Goal: Complete application form

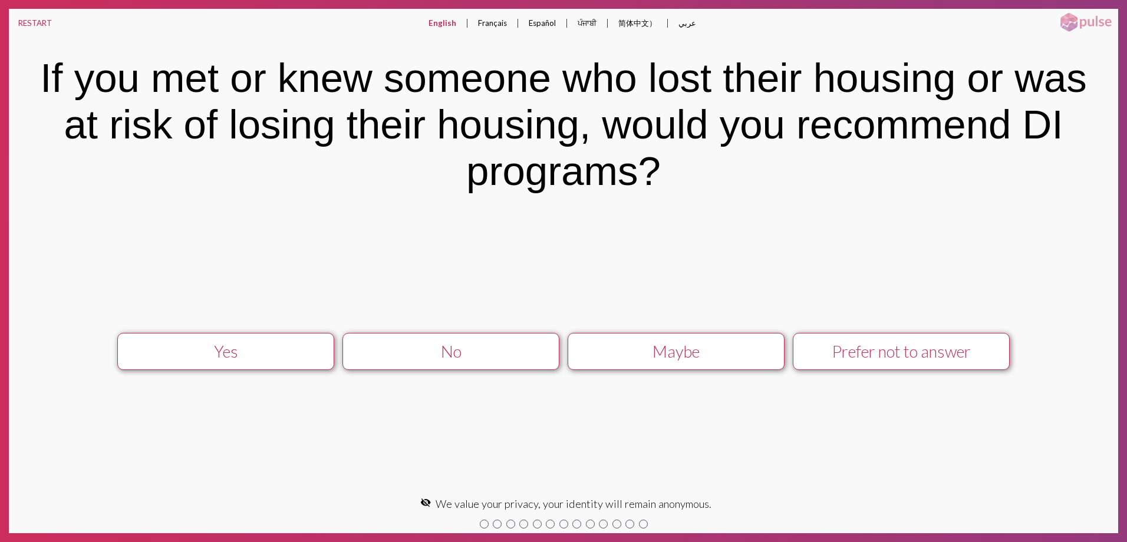
click at [865, 354] on div "Prefer not to answer" at bounding box center [901, 351] width 194 height 19
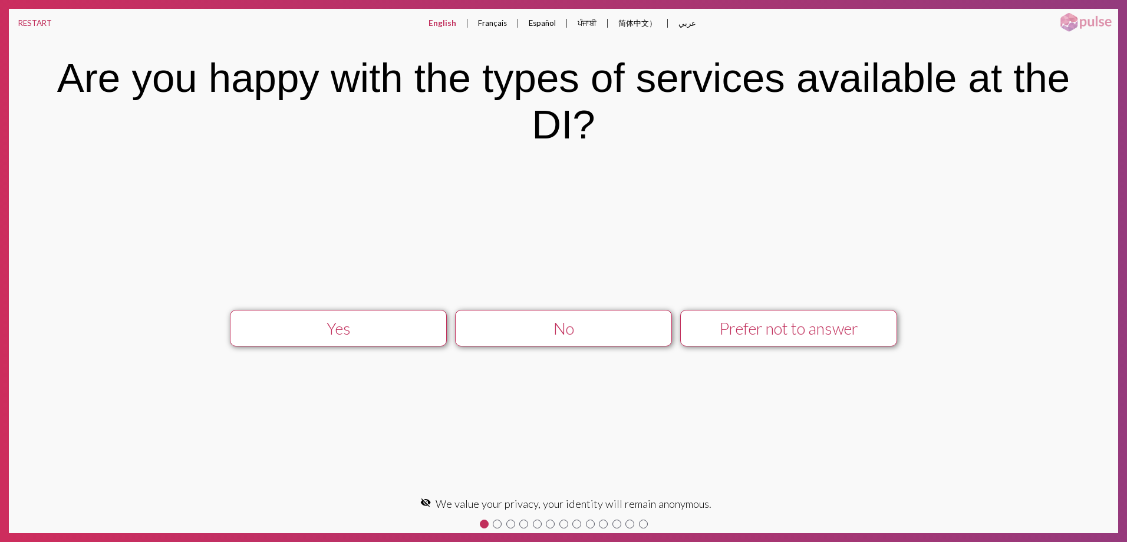
click at [581, 325] on div "No" at bounding box center [563, 328] width 194 height 19
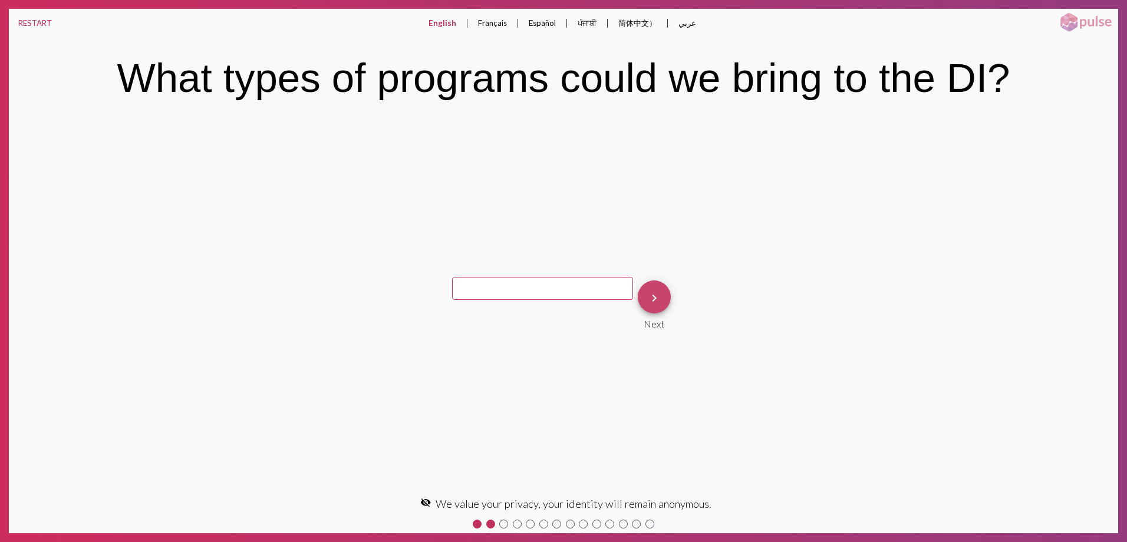
click at [652, 293] on mat-icon "keyboard_arrow_right" at bounding box center [654, 298] width 14 height 14
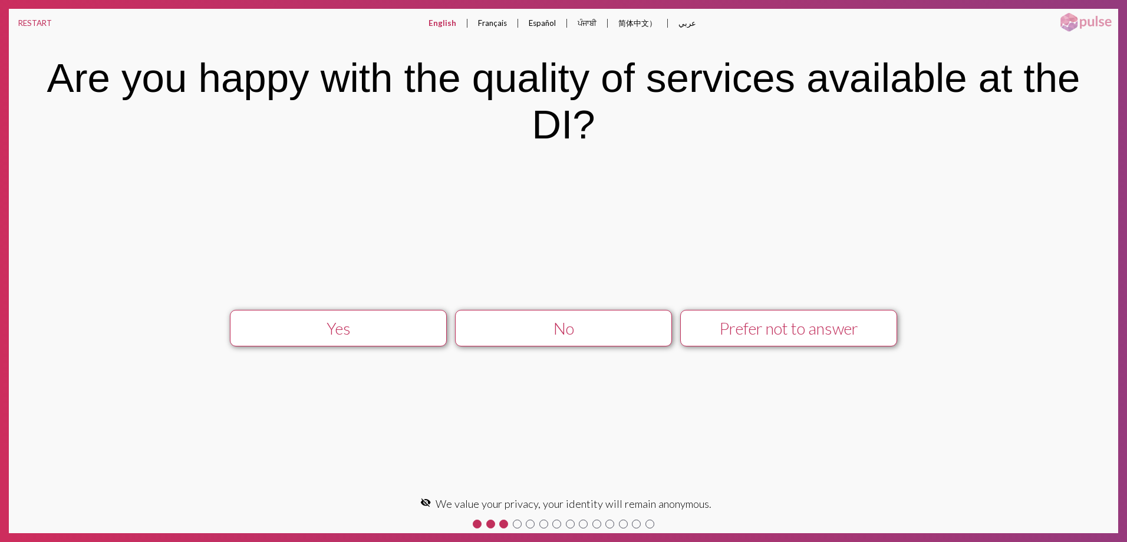
click at [755, 334] on div "Prefer not to answer" at bounding box center [788, 328] width 194 height 19
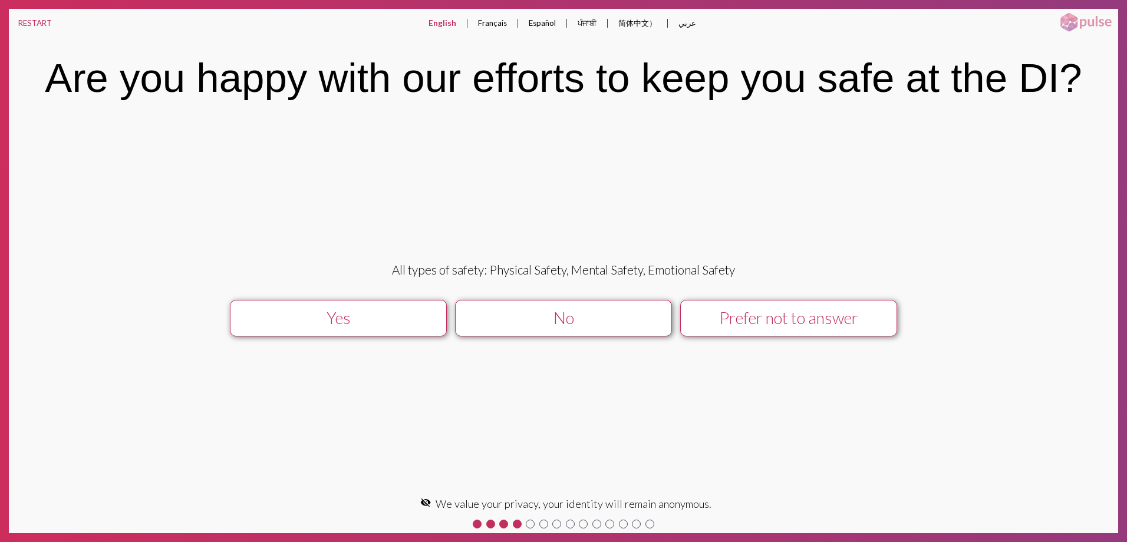
click at [566, 327] on div "No" at bounding box center [563, 317] width 194 height 19
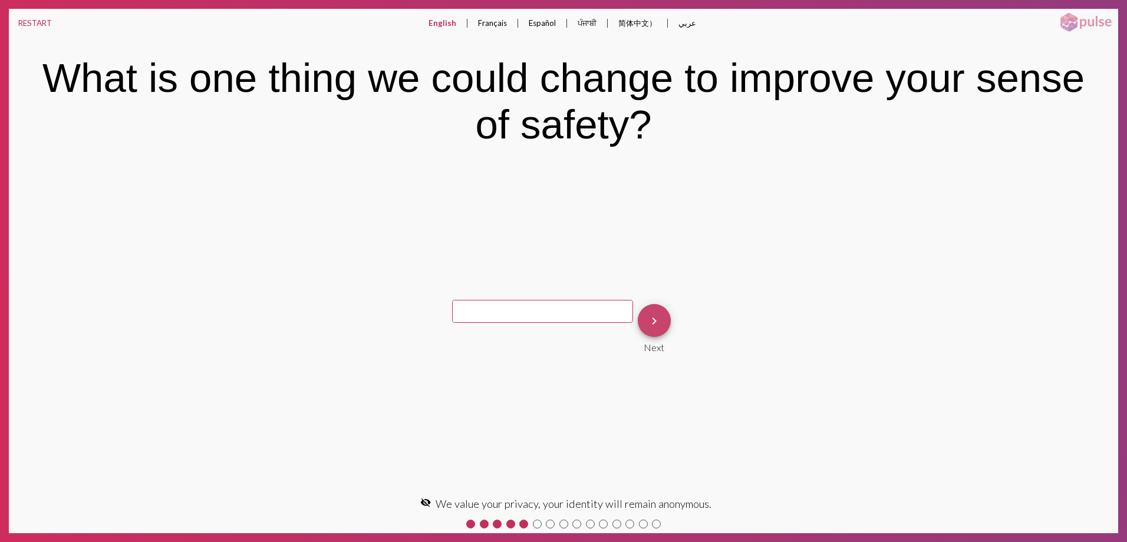
click at [652, 325] on mat-icon "keyboard_arrow_right" at bounding box center [654, 321] width 14 height 14
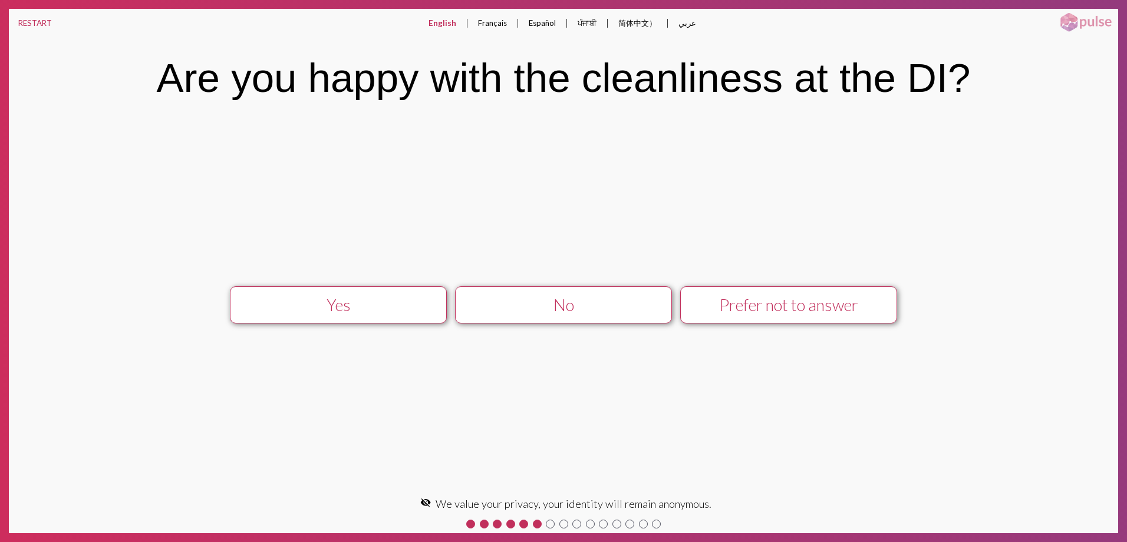
click at [601, 304] on div "No" at bounding box center [563, 304] width 194 height 19
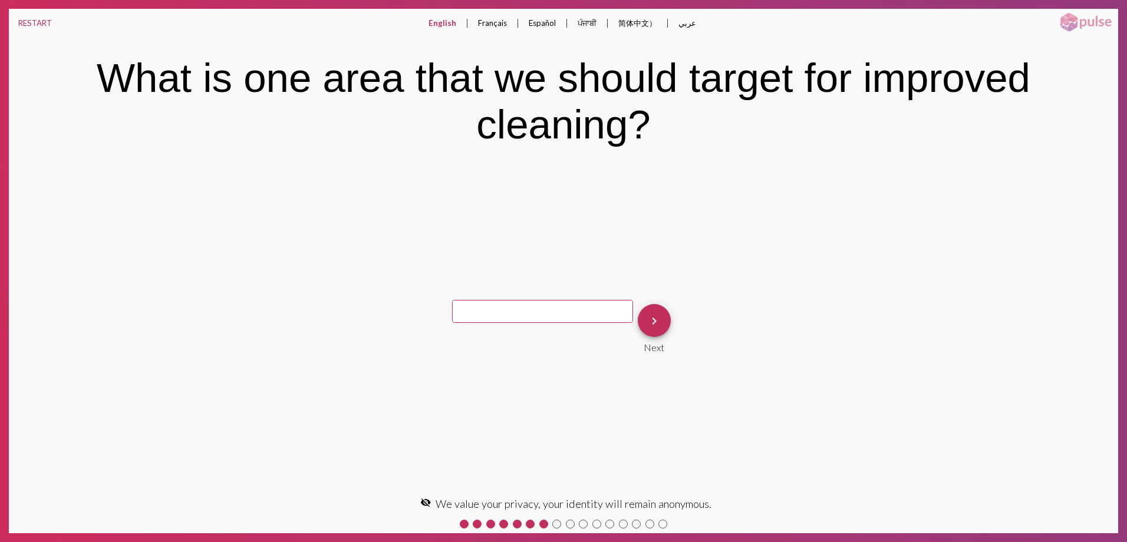
click at [663, 310] on button "keyboard_arrow_right" at bounding box center [654, 320] width 33 height 33
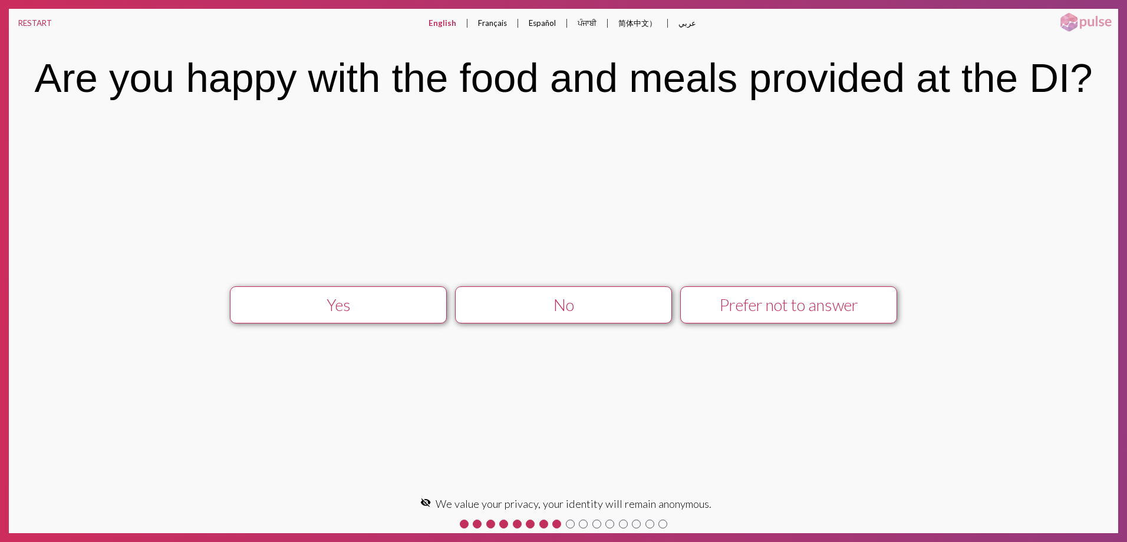
click at [630, 313] on div "No" at bounding box center [563, 304] width 194 height 19
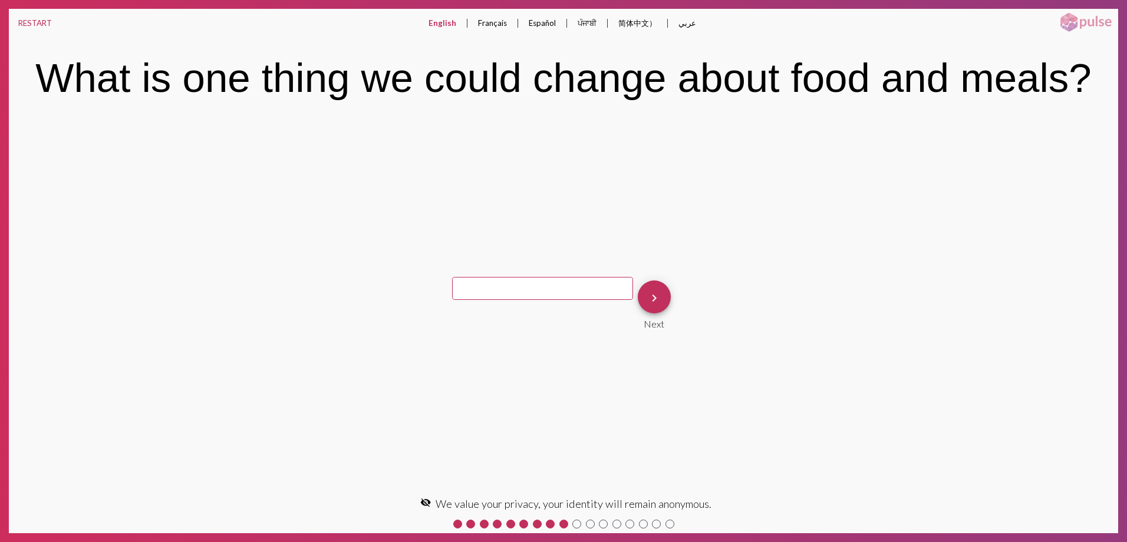
click at [653, 299] on mat-icon "keyboard_arrow_right" at bounding box center [654, 298] width 14 height 14
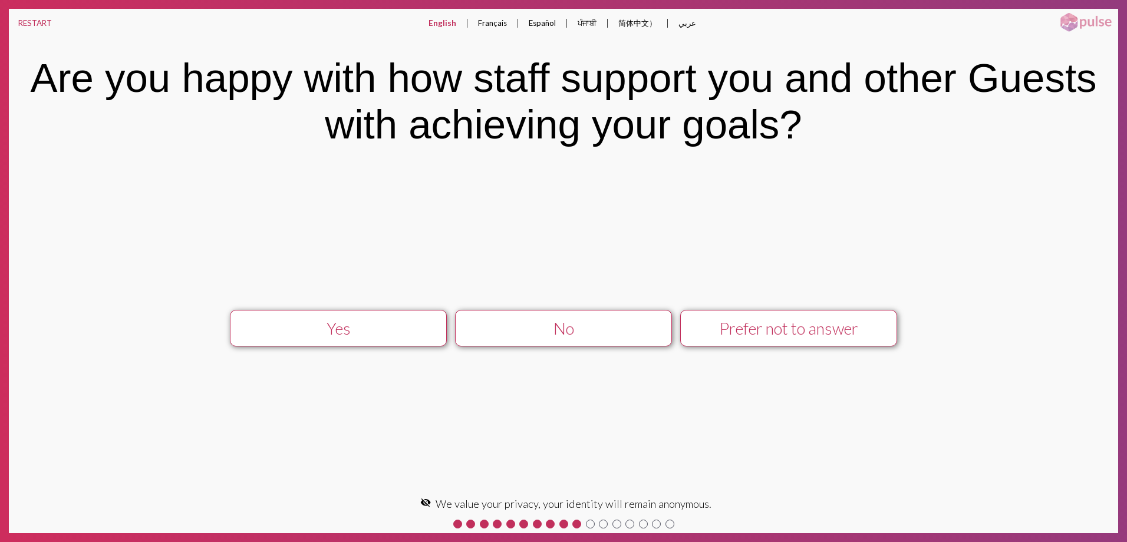
click at [618, 322] on div "No" at bounding box center [563, 328] width 194 height 19
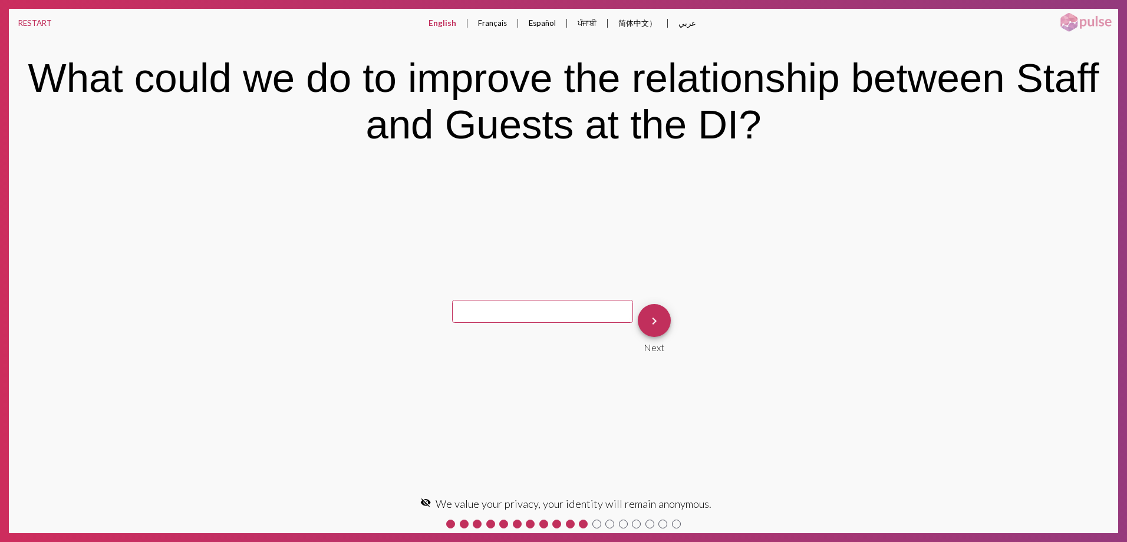
click at [657, 318] on mat-icon "keyboard_arrow_right" at bounding box center [654, 321] width 14 height 14
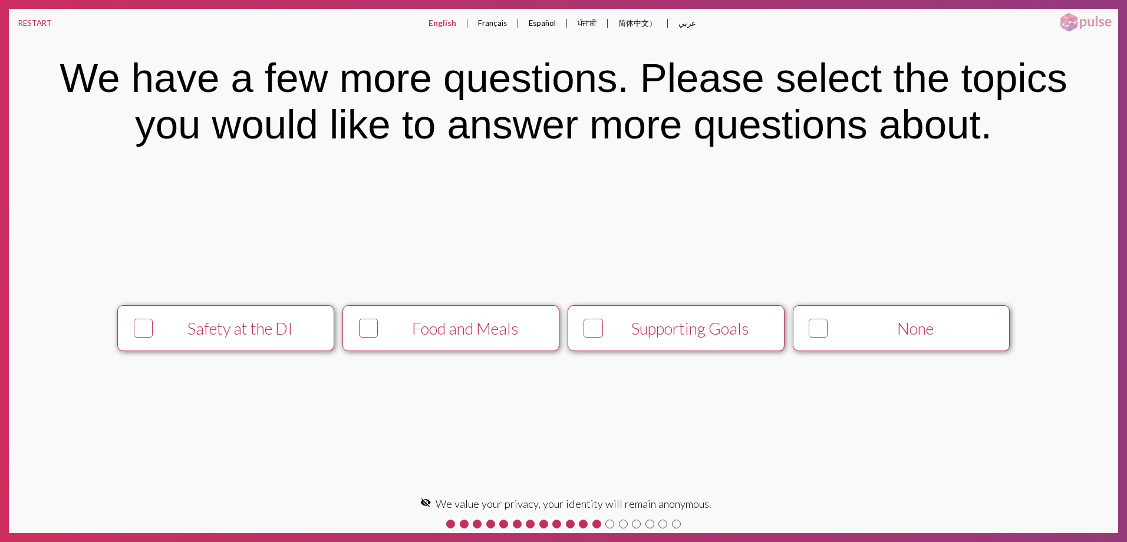
click at [628, 334] on div "Supporting Goals" at bounding box center [691, 328] width 166 height 19
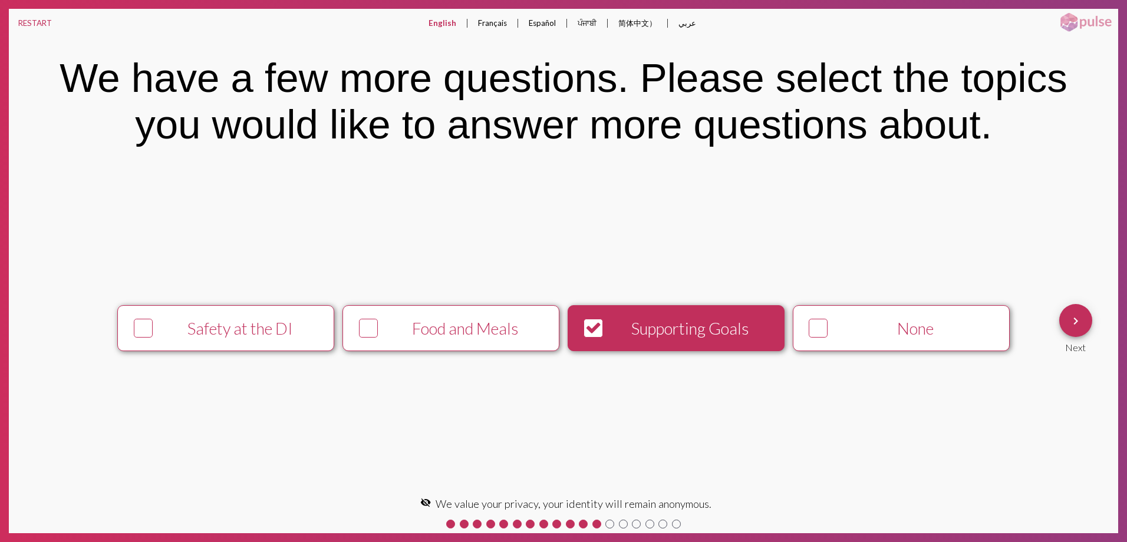
click at [498, 335] on div "Food and Meals" at bounding box center [465, 328] width 166 height 19
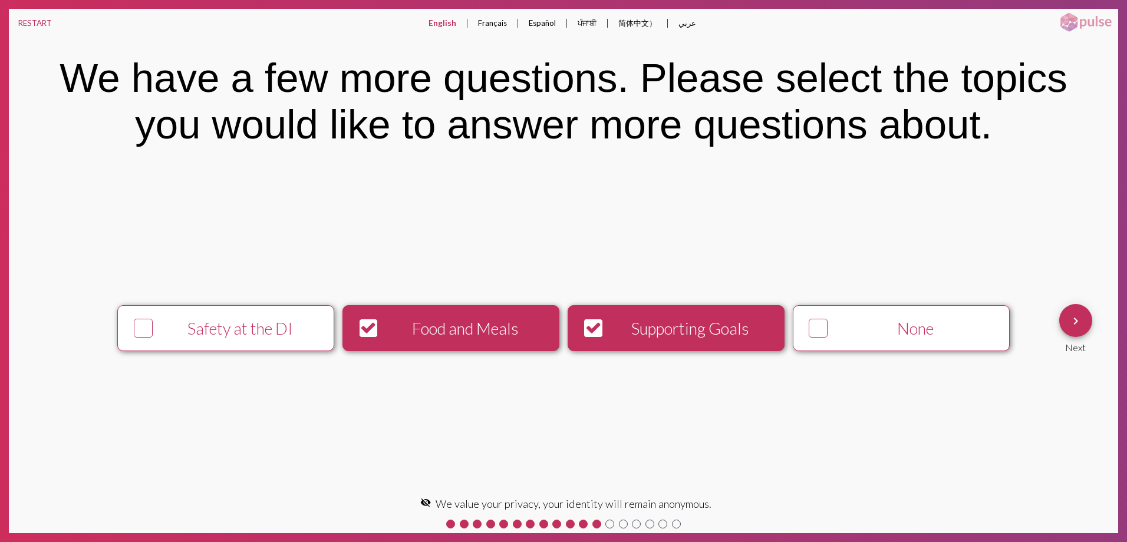
click at [1070, 319] on mat-icon "keyboard_arrow_right" at bounding box center [1075, 321] width 14 height 14
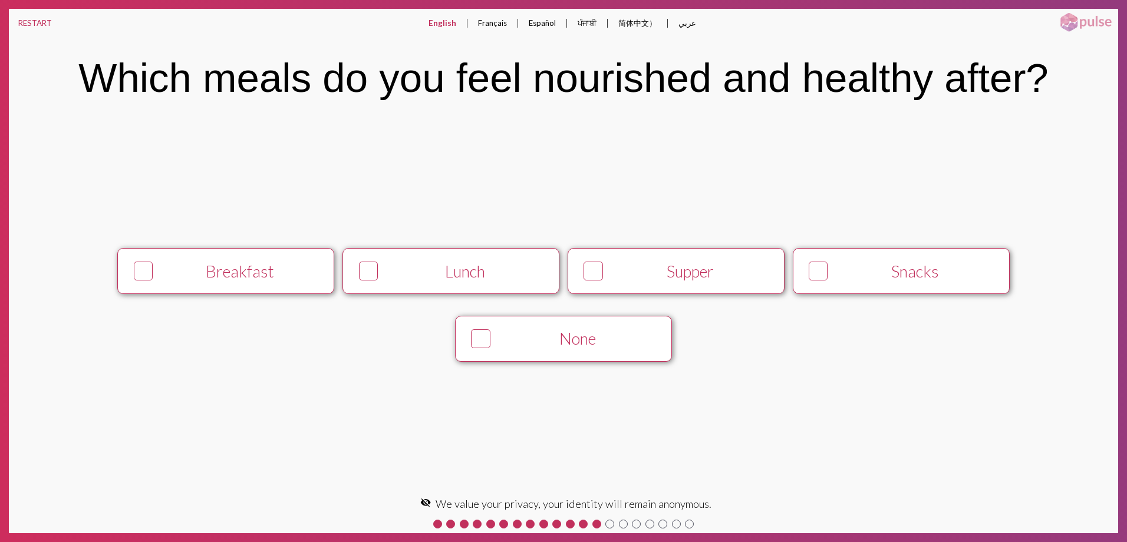
click at [579, 334] on div "None" at bounding box center [578, 338] width 166 height 19
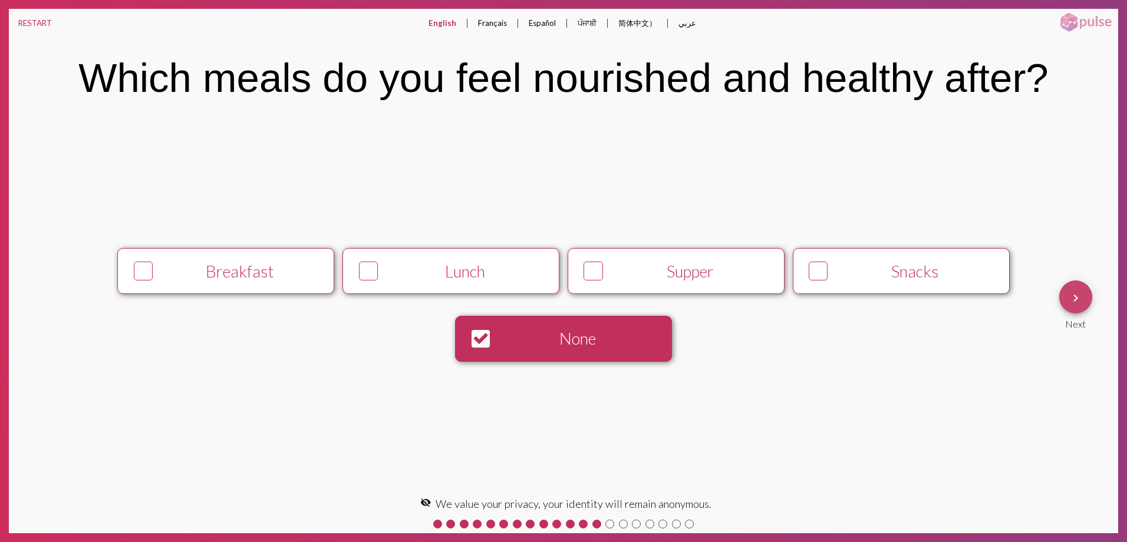
click at [1065, 306] on button "keyboard_arrow_right" at bounding box center [1075, 296] width 33 height 33
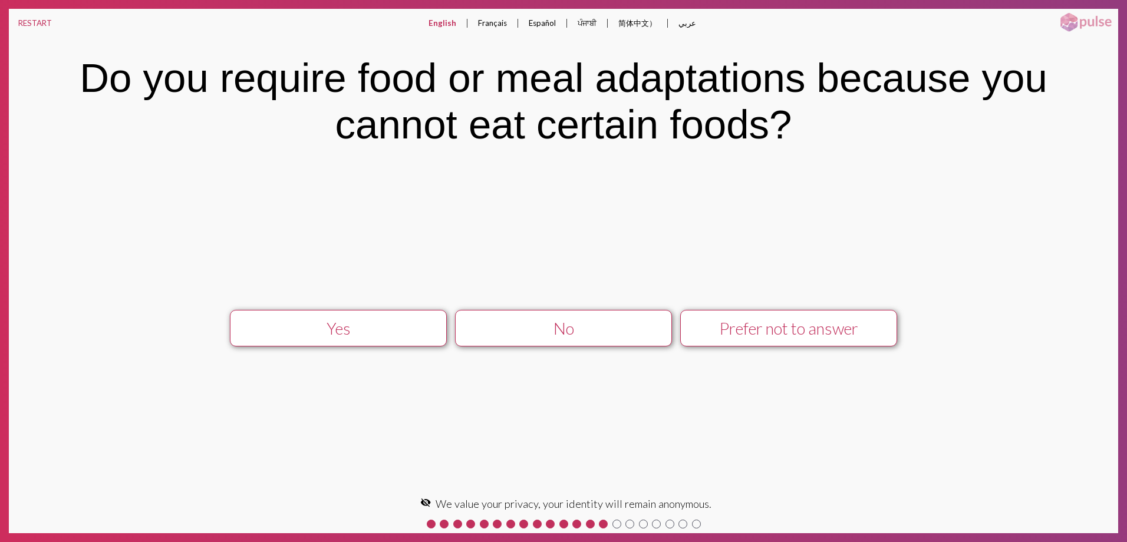
click at [373, 331] on div "Yes" at bounding box center [339, 328] width 194 height 19
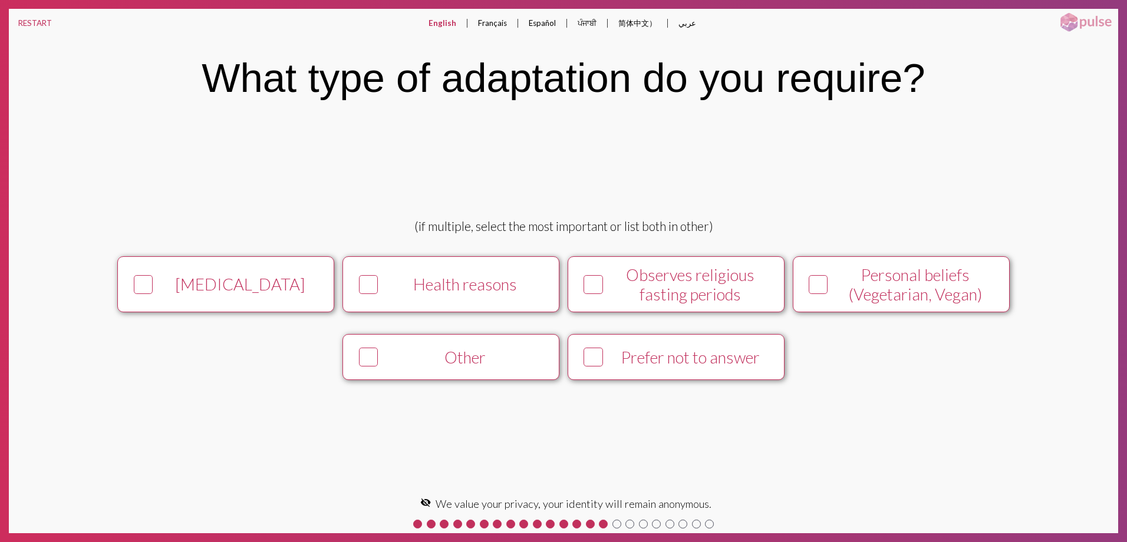
click at [463, 369] on button "Other" at bounding box center [450, 357] width 217 height 46
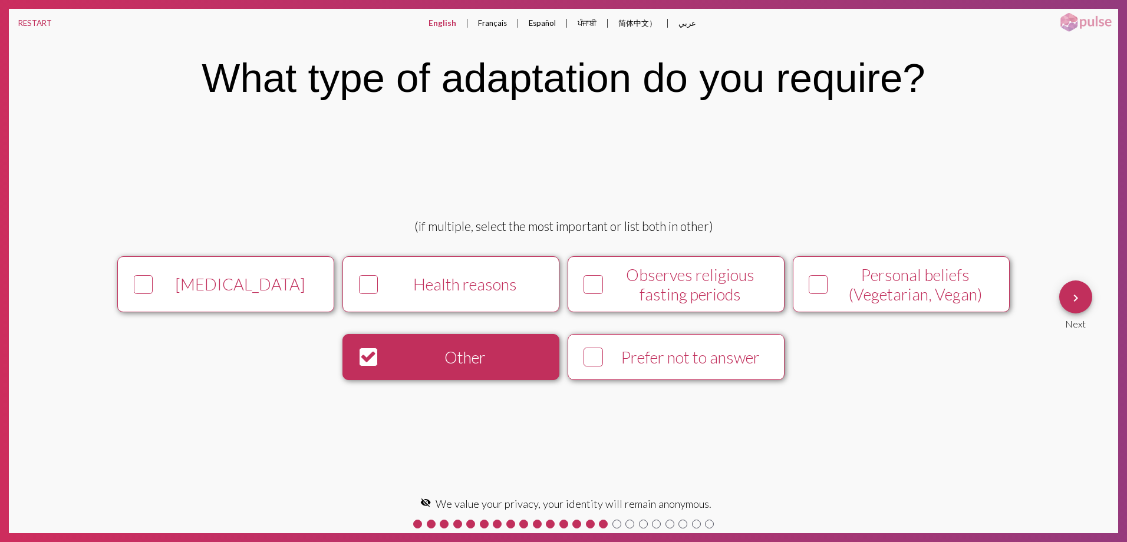
click at [1082, 306] on button "keyboard_arrow_right" at bounding box center [1075, 296] width 33 height 33
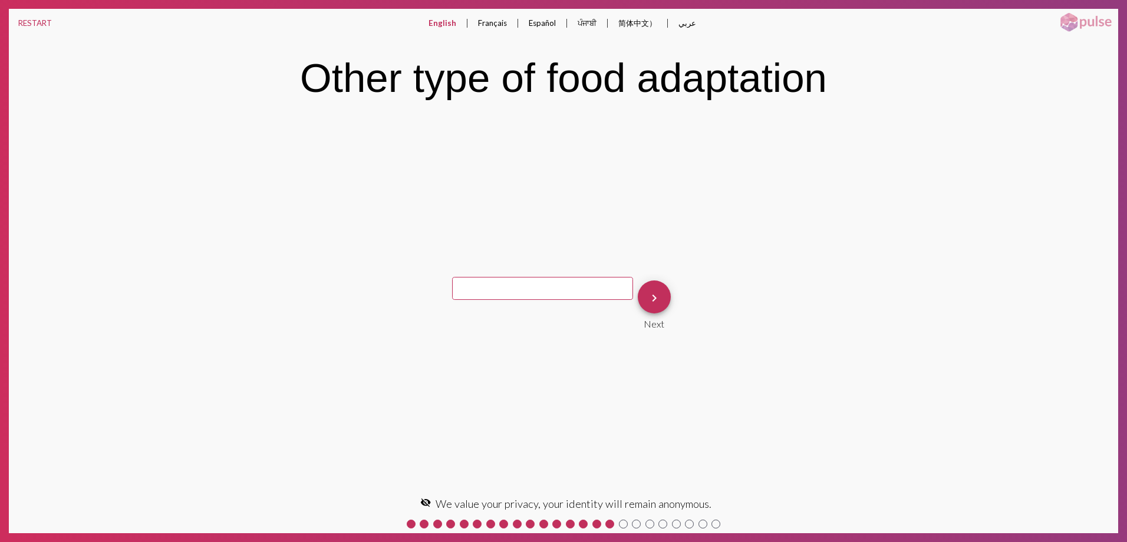
click at [596, 281] on input "text" at bounding box center [542, 288] width 181 height 23
type input "TEST"
click at [656, 293] on mat-icon "keyboard_arrow_right" at bounding box center [654, 298] width 14 height 14
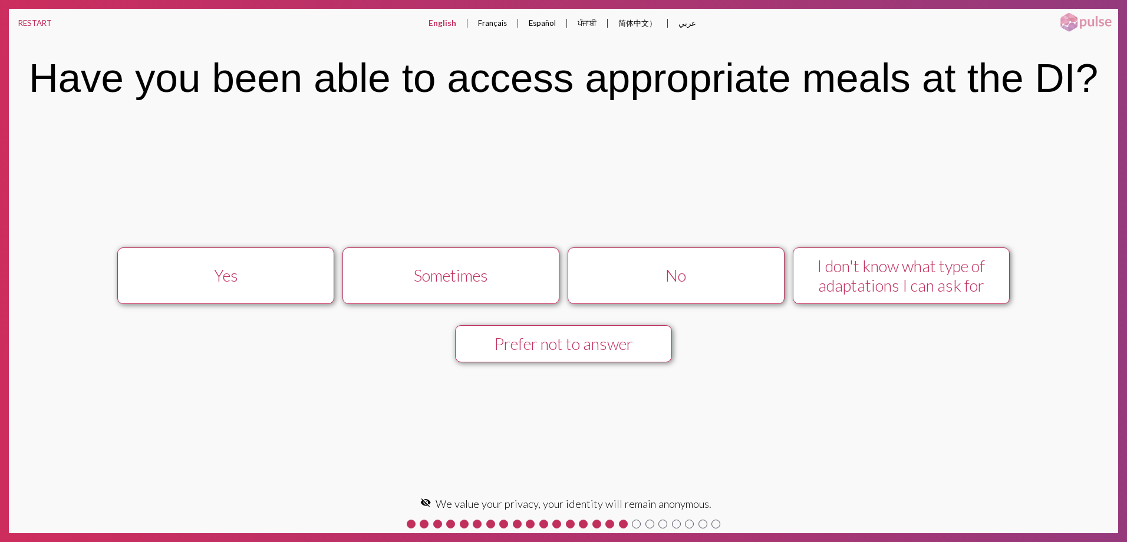
click at [735, 273] on div "No" at bounding box center [676, 275] width 194 height 19
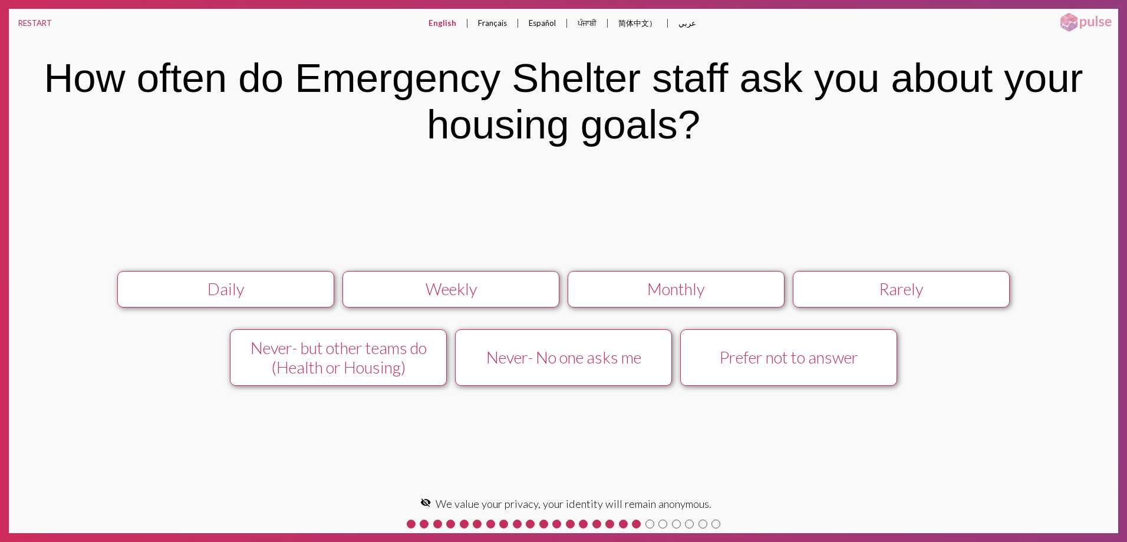
click at [533, 346] on button "Never- No one asks me" at bounding box center [563, 357] width 217 height 57
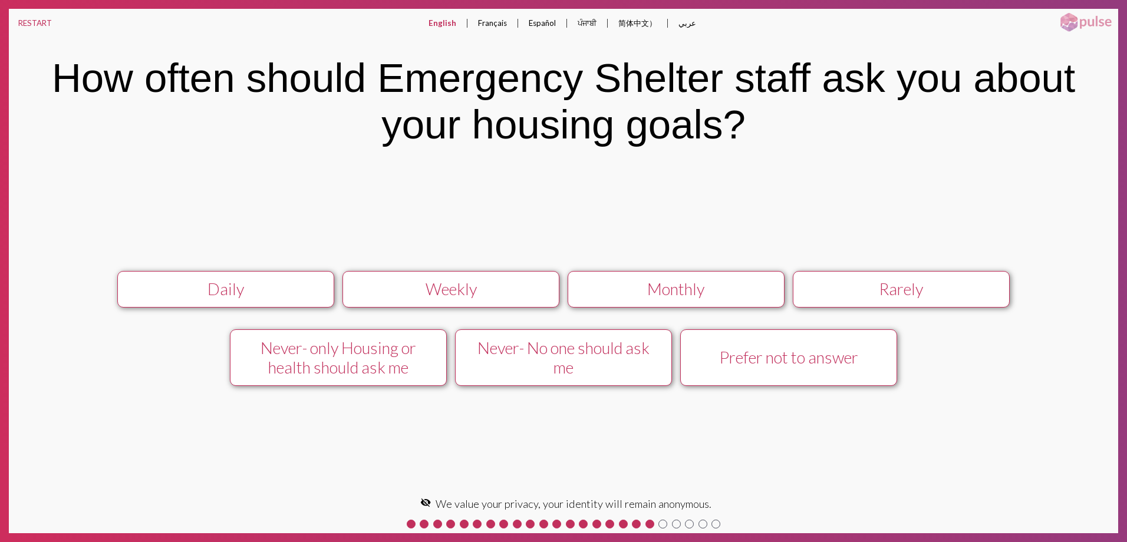
click at [542, 361] on div "Never- No one should ask me" at bounding box center [563, 357] width 194 height 39
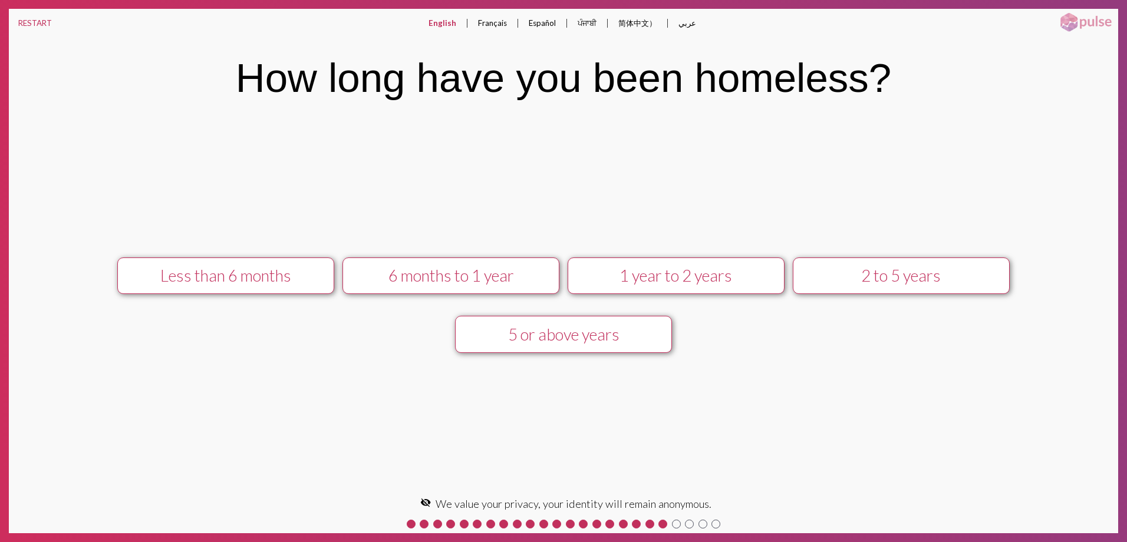
click at [999, 275] on button "2 to 5 years" at bounding box center [901, 275] width 217 height 37
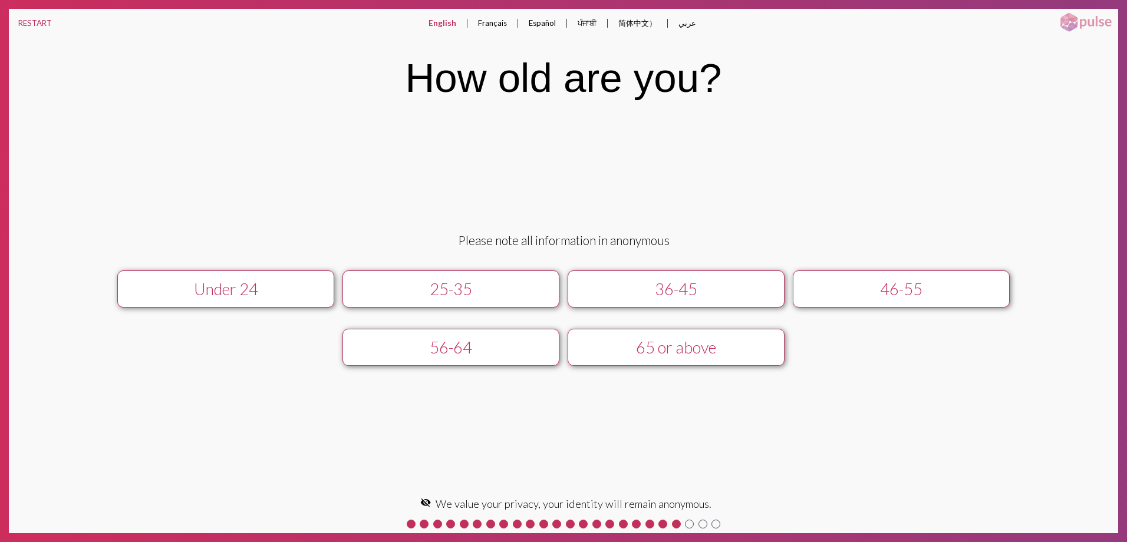
click at [979, 286] on div "46-55" at bounding box center [901, 288] width 194 height 19
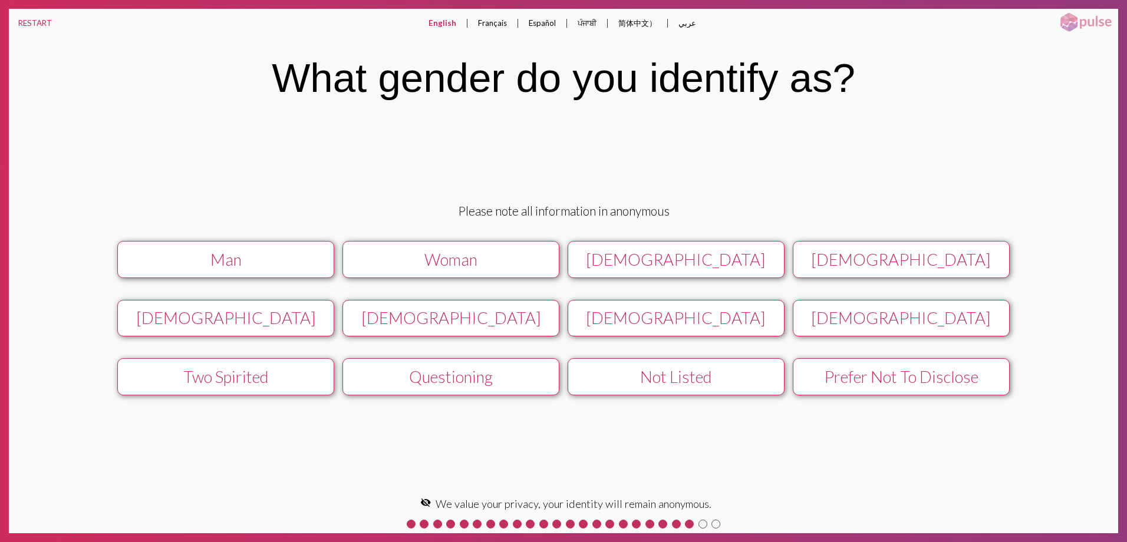
click at [973, 377] on div "Prefer Not To Disclose" at bounding box center [901, 376] width 194 height 19
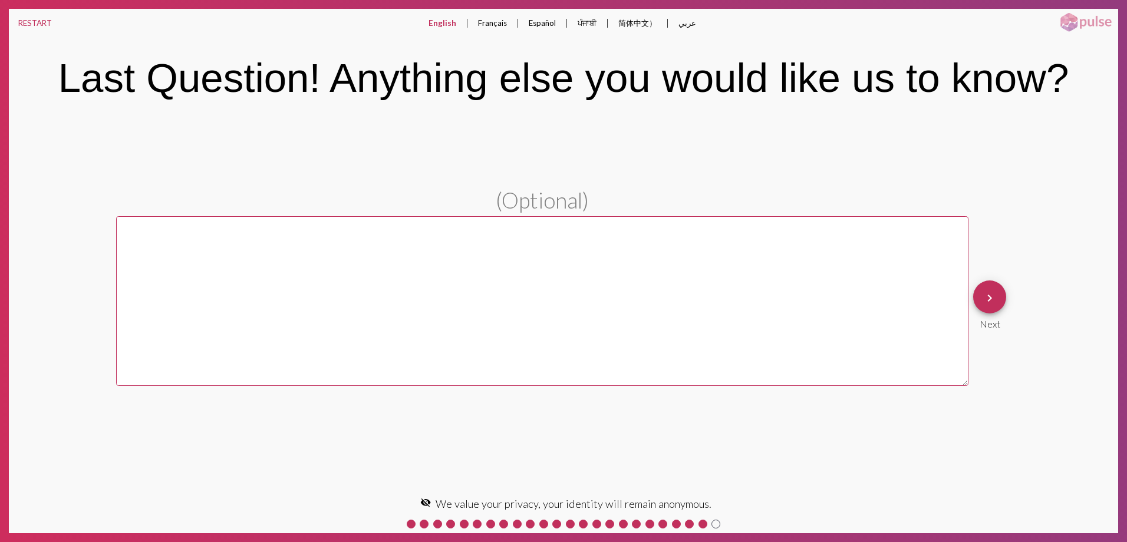
click at [765, 306] on textarea at bounding box center [542, 301] width 852 height 170
type textarea "test"
click at [1001, 298] on button "keyboard_arrow_right" at bounding box center [989, 296] width 33 height 33
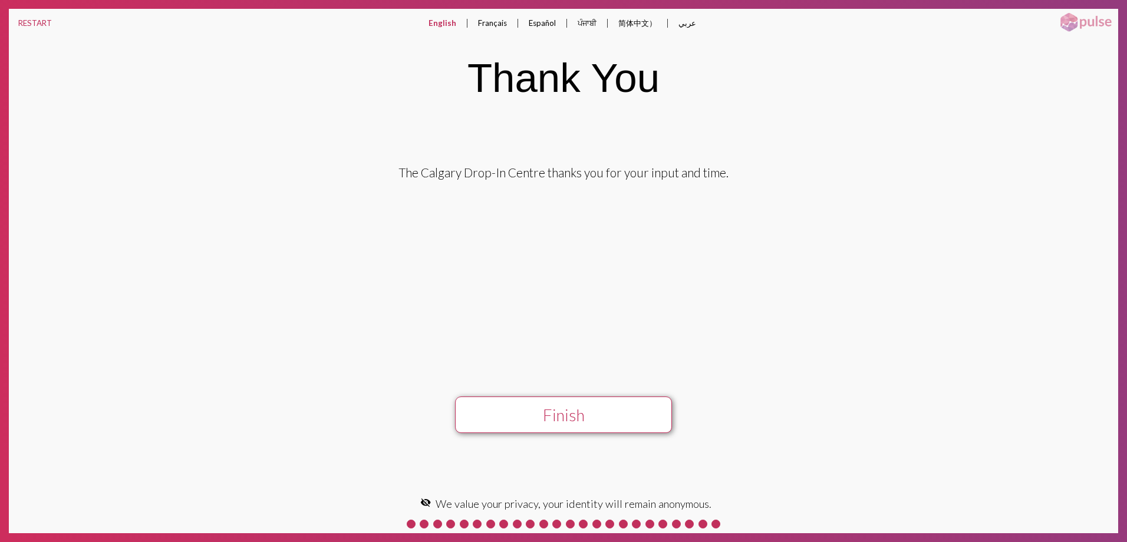
click at [607, 409] on button "Finish" at bounding box center [563, 415] width 217 height 37
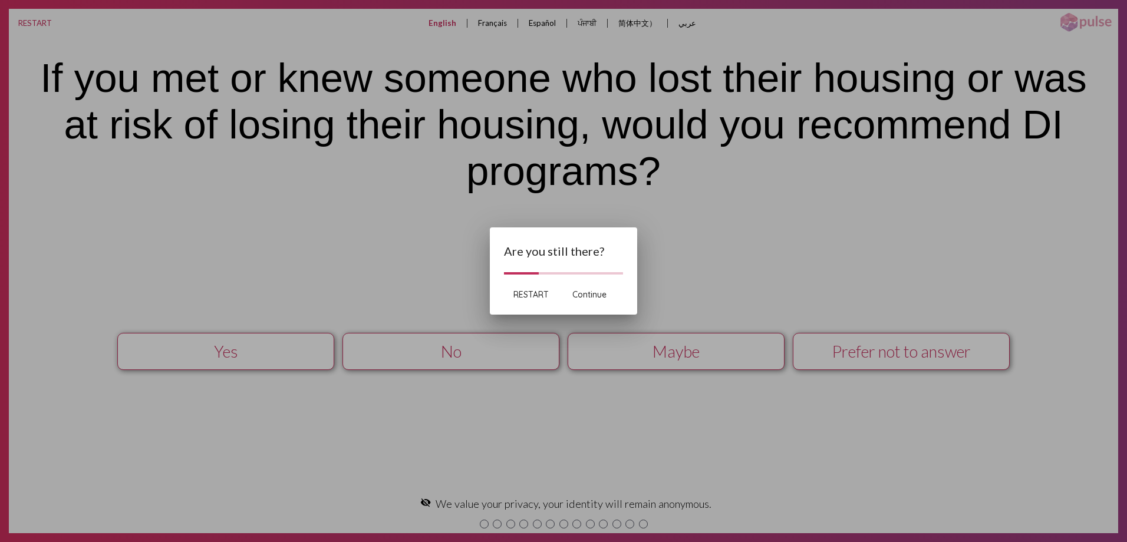
click at [536, 290] on span "RESTART" at bounding box center [530, 294] width 35 height 11
